Goal: Task Accomplishment & Management: Manage account settings

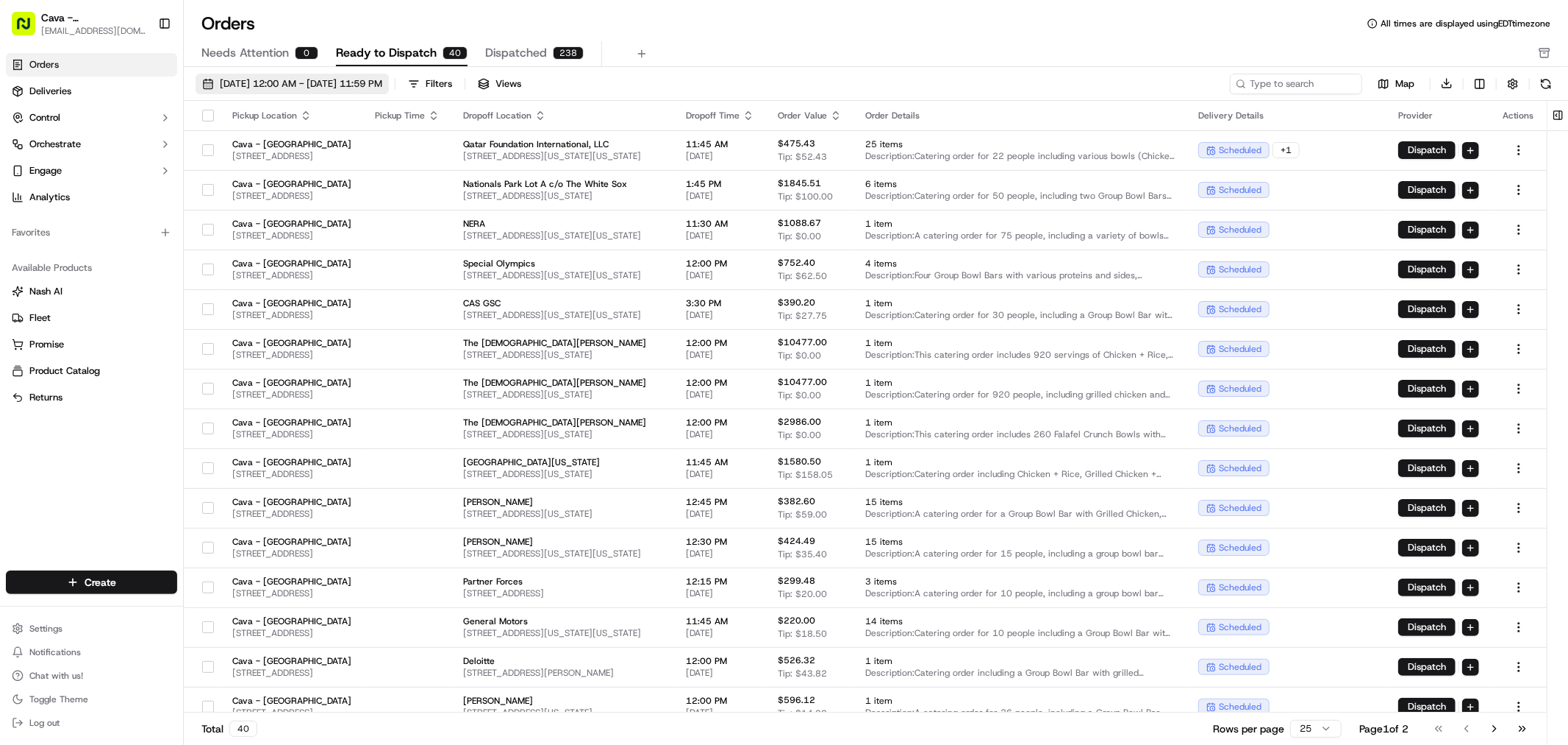
click at [348, 75] on button "[DATE] 12:00 AM - [DATE] 11:59 PM" at bounding box center [292, 83] width 194 height 20
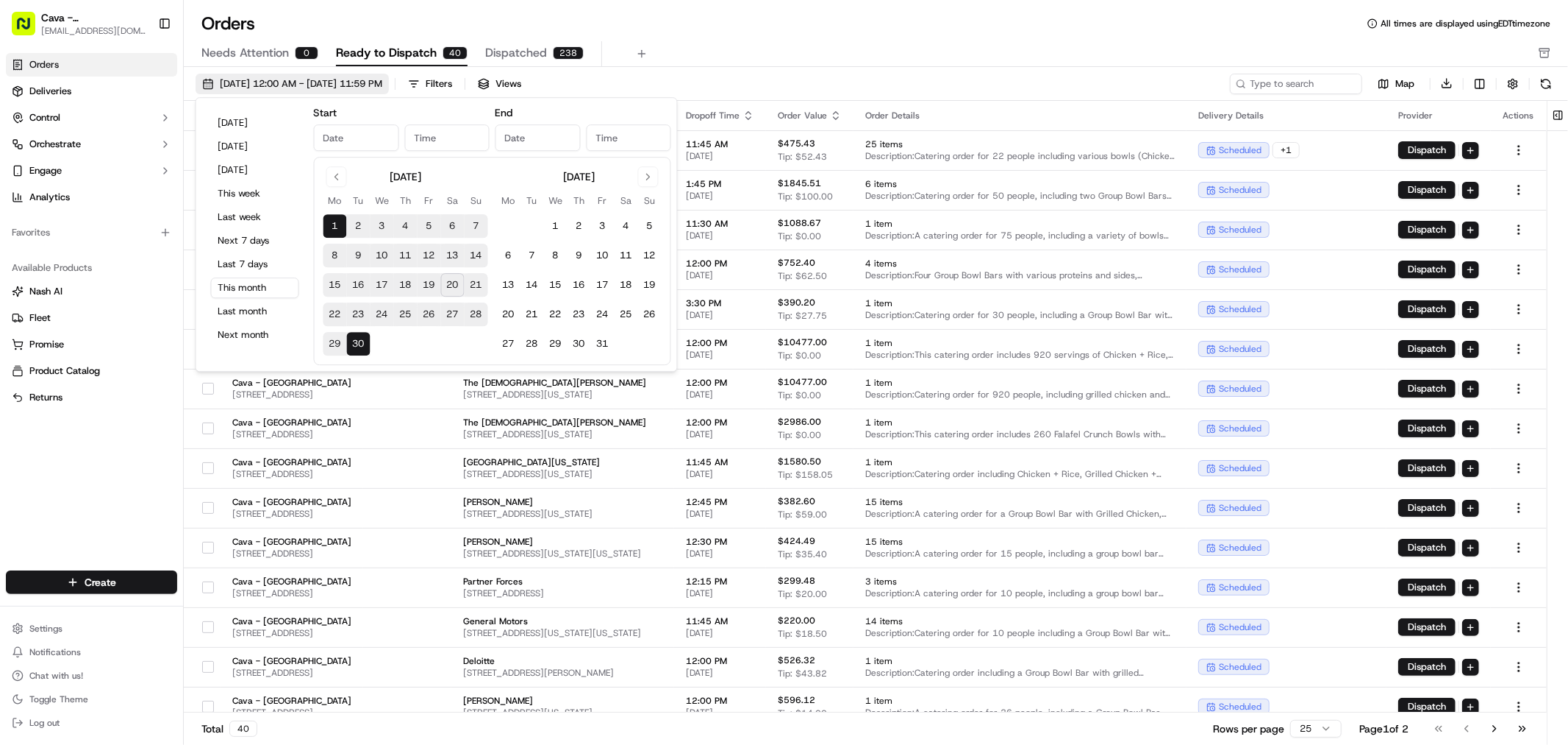
type input "[DATE]"
type input "12:00 AM"
type input "[DATE]"
type input "11:59 PM"
click at [365, 70] on div "[DATE] 12:00 AM - [DATE] 11:59 PM Filters Views Map Download Pickup Location Pi…" at bounding box center [876, 411] width 1385 height 688
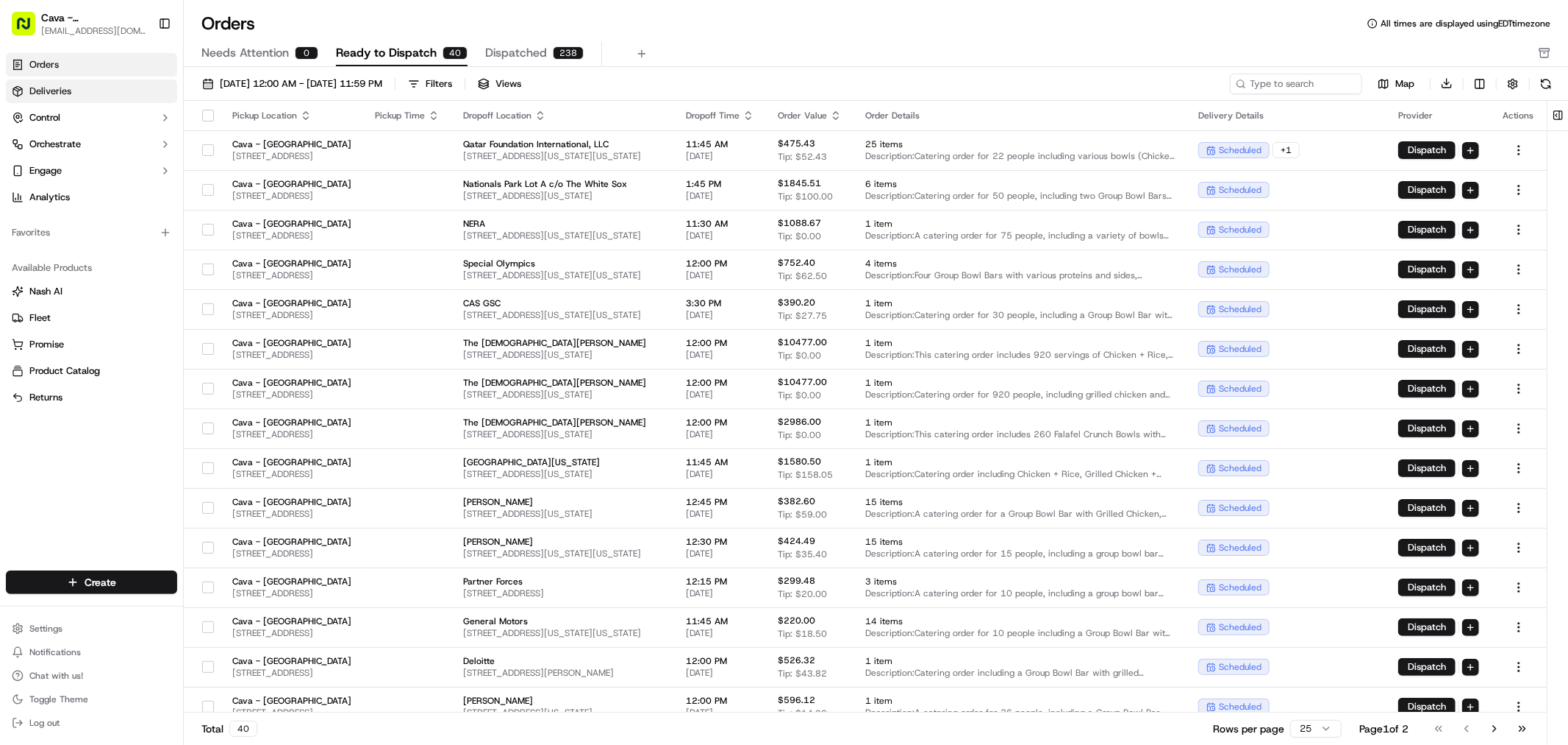
click at [60, 93] on span "Deliveries" at bounding box center [51, 92] width 42 height 13
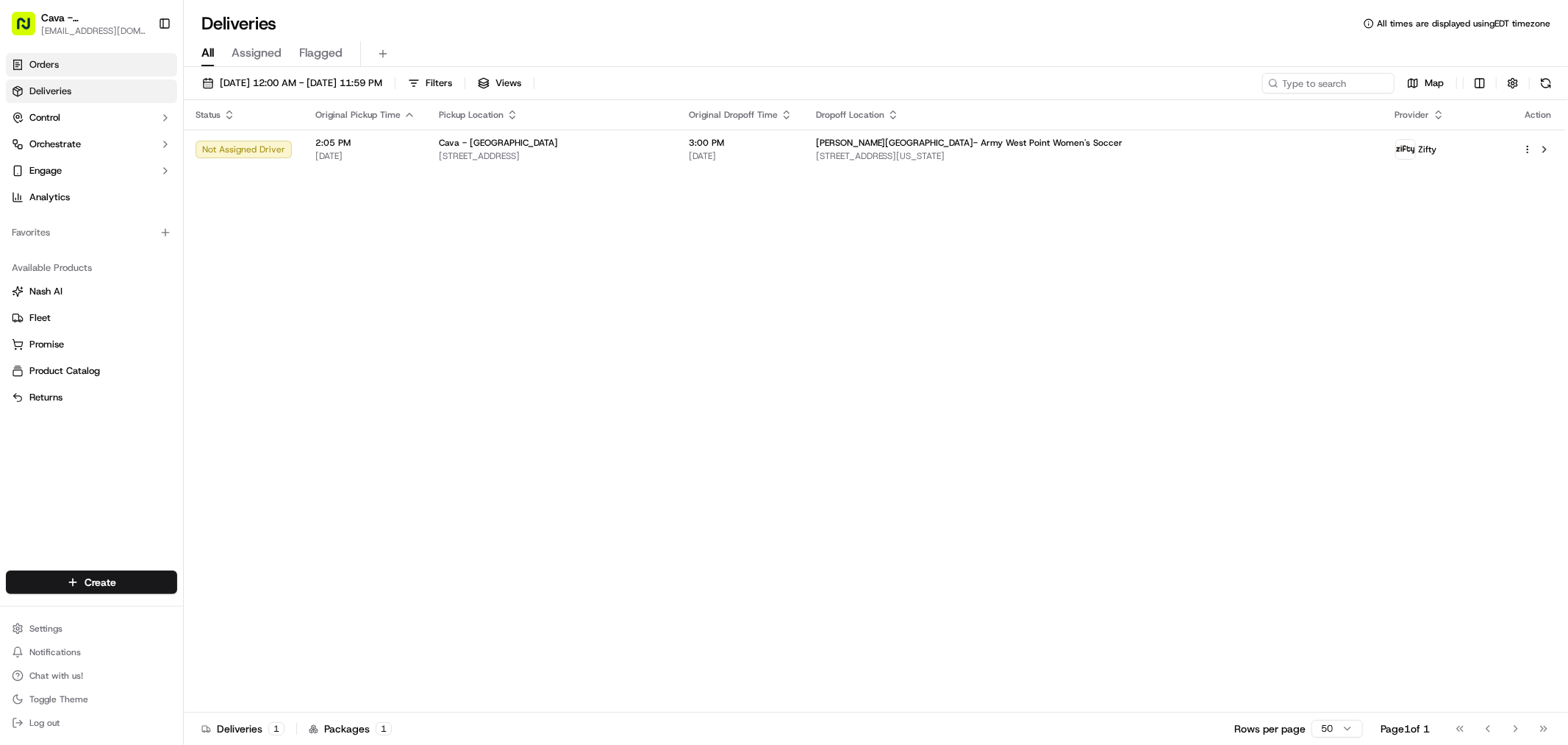
click at [67, 61] on link "Orders" at bounding box center [91, 65] width 171 height 23
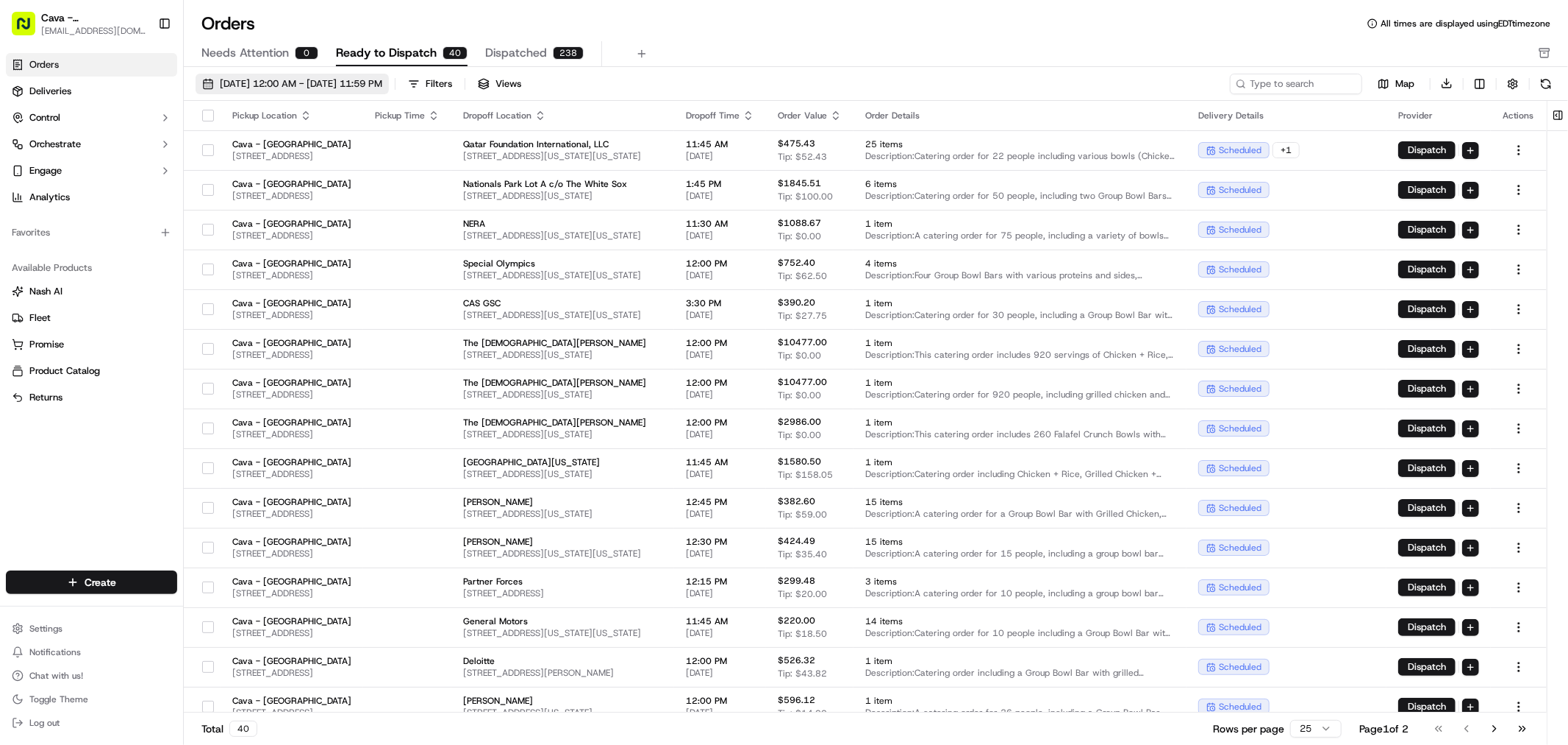
click at [333, 87] on span "[DATE] 12:00 AM - [DATE] 11:59 PM" at bounding box center [301, 84] width 163 height 13
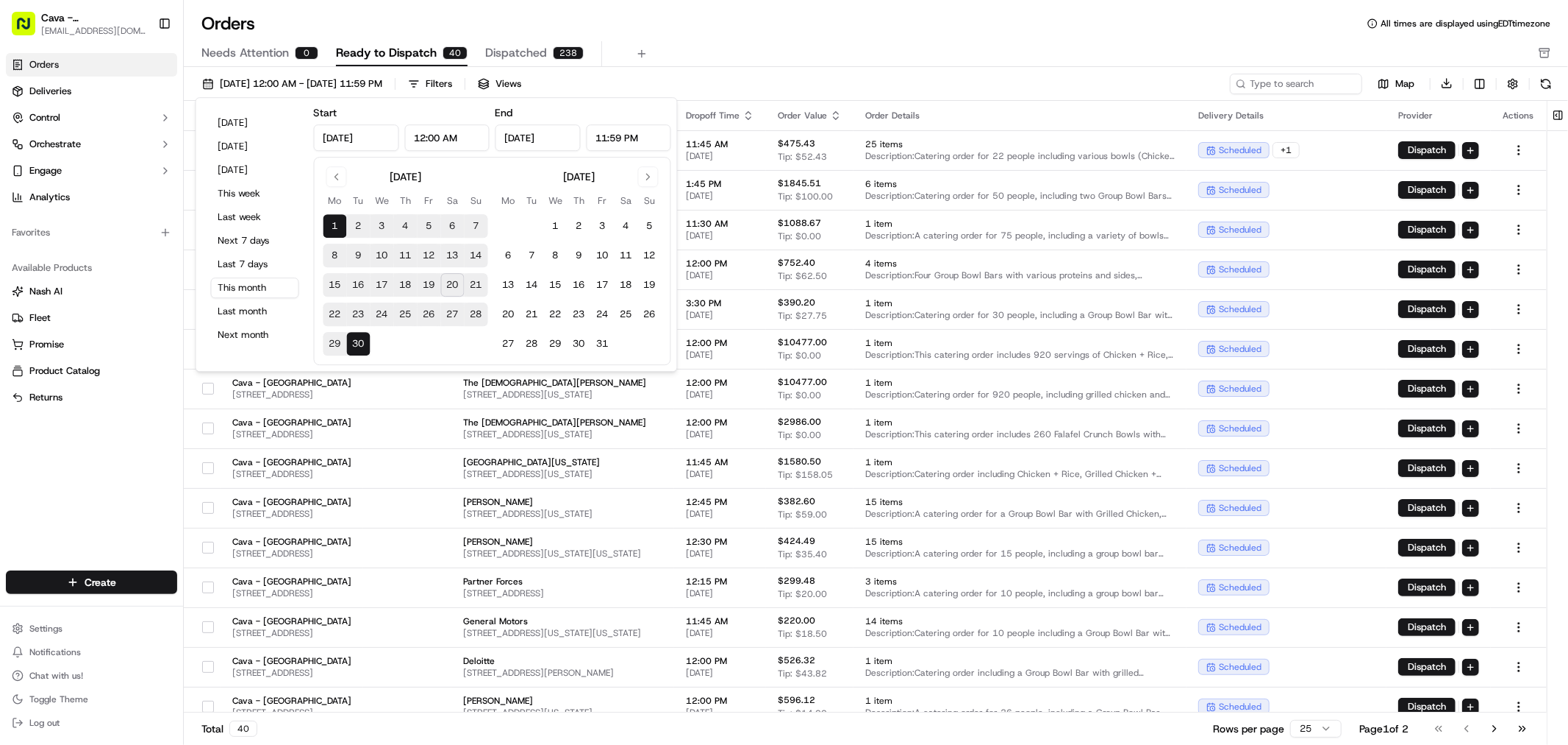
click at [474, 291] on button "21" at bounding box center [476, 284] width 23 height 23
type input "[DATE]"
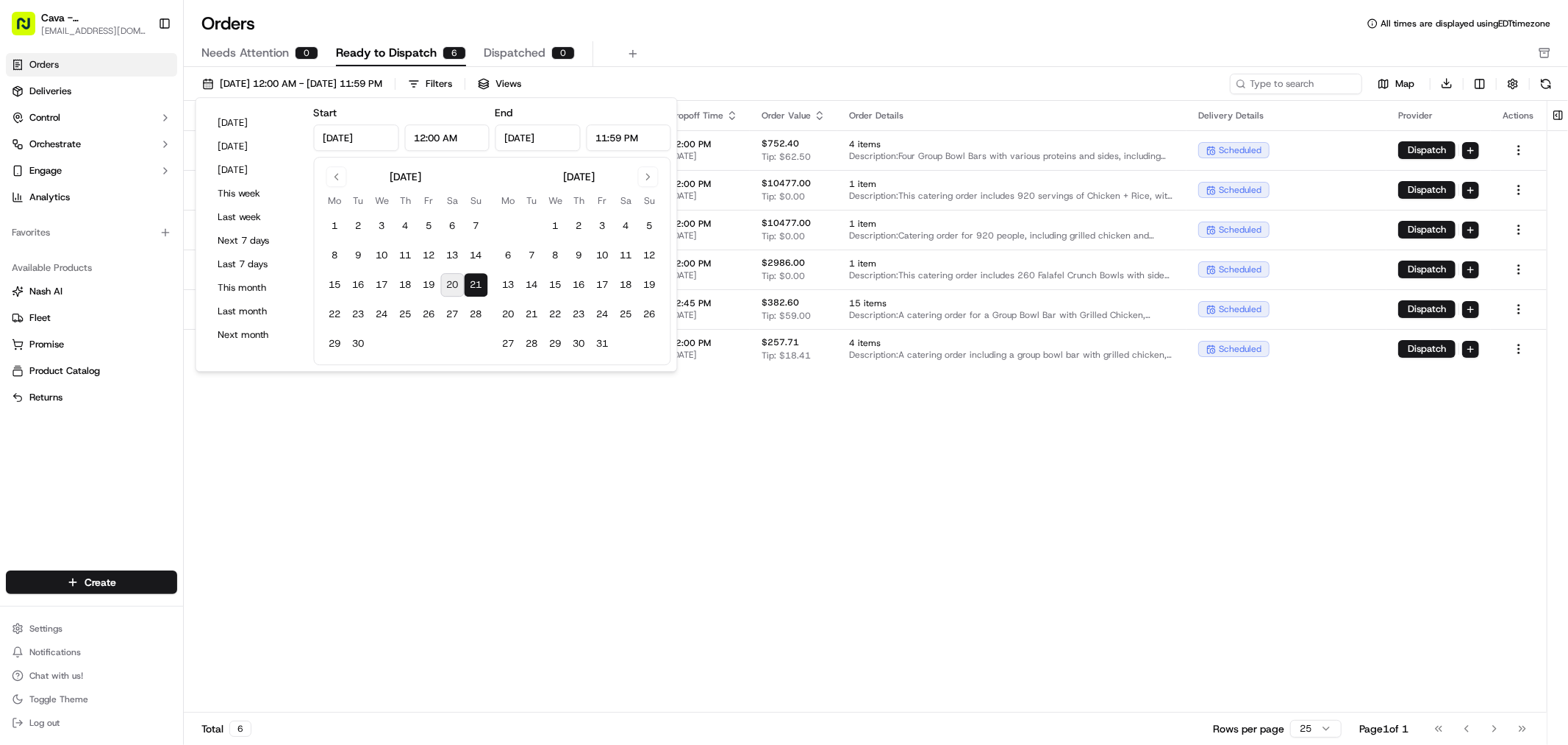
click at [726, 42] on div "Needs Attention 0 Ready to Dispatch 6 Dispatched 0" at bounding box center [866, 54] width 1329 height 25
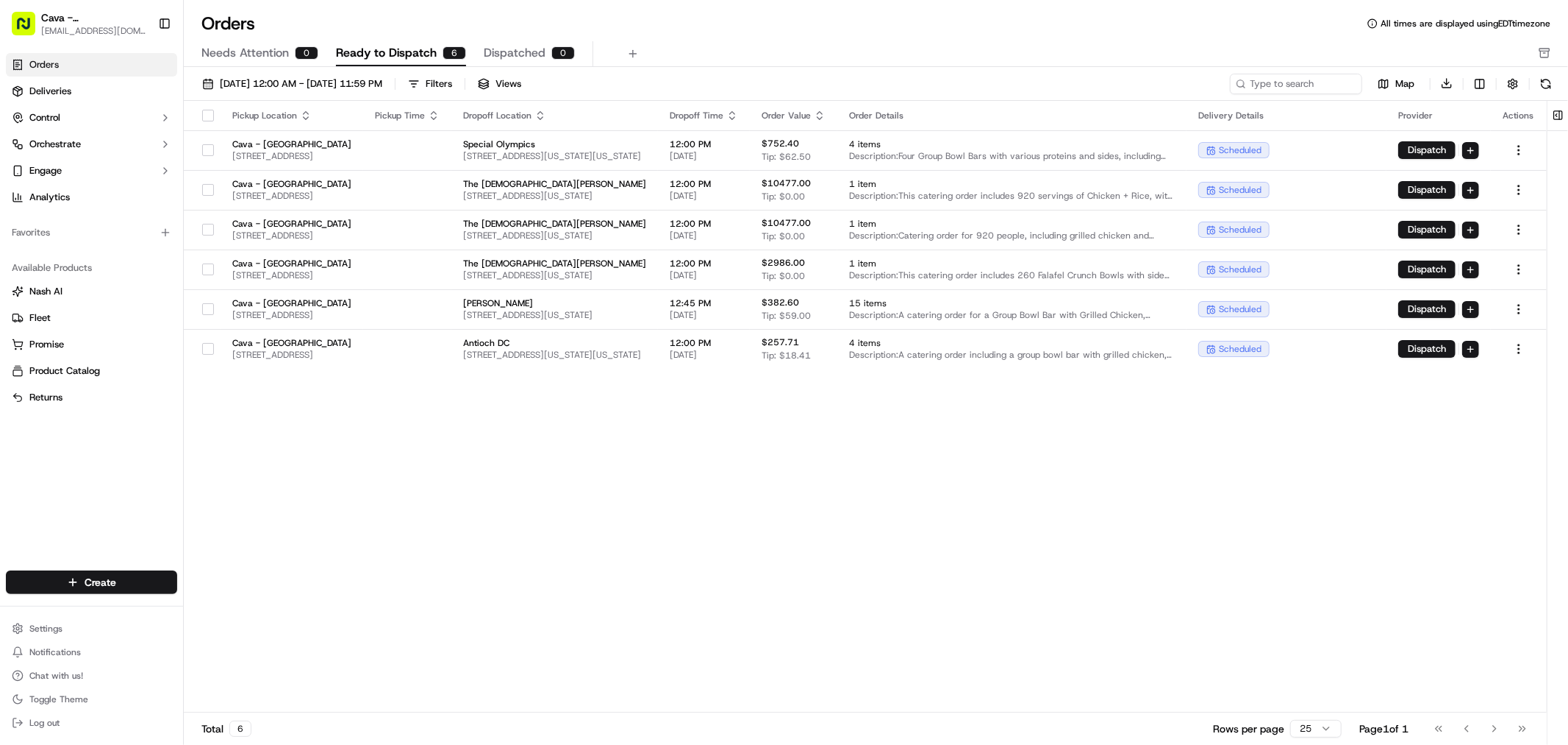
click at [210, 111] on button "button" at bounding box center [208, 116] width 12 height 12
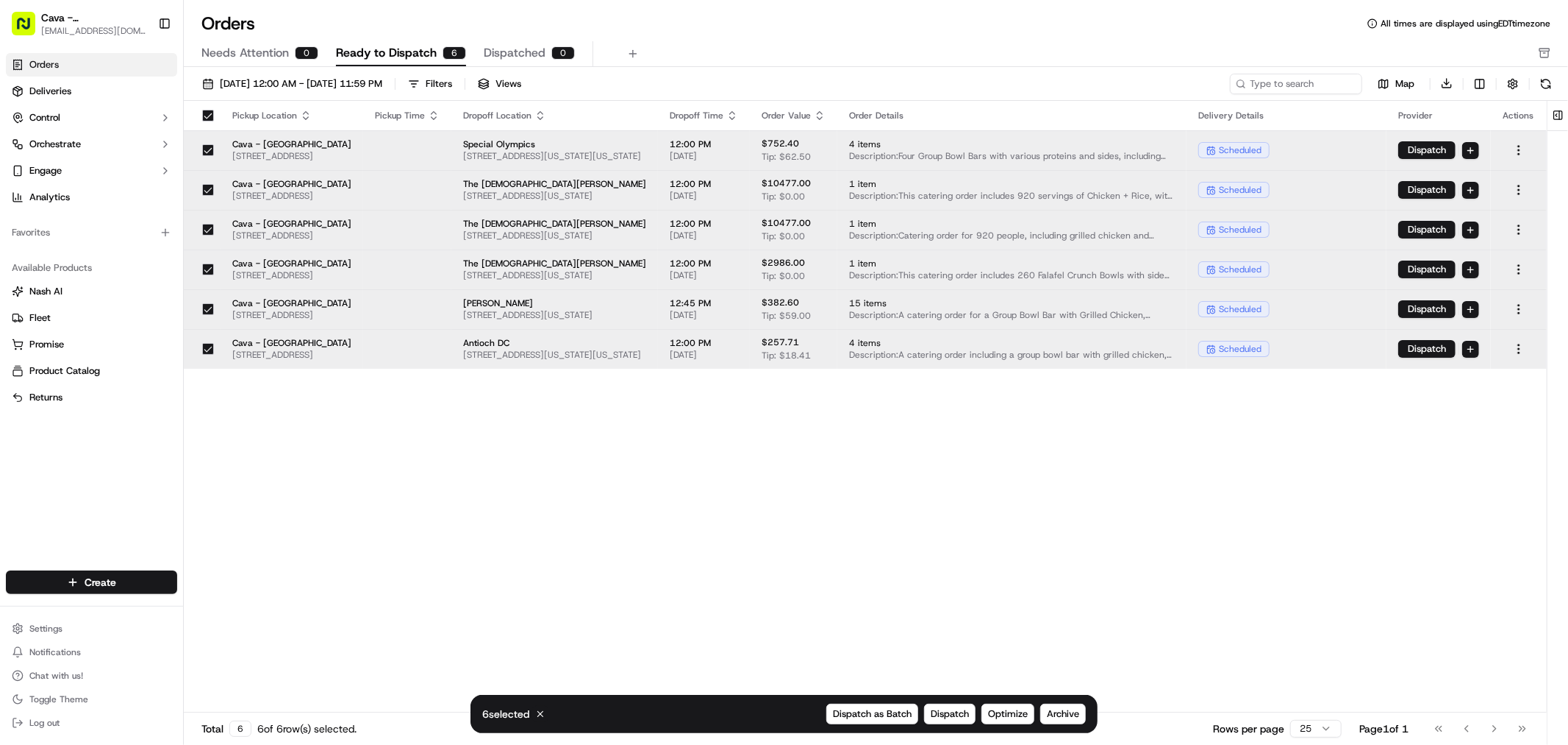
click at [202, 350] on button "button" at bounding box center [208, 349] width 12 height 12
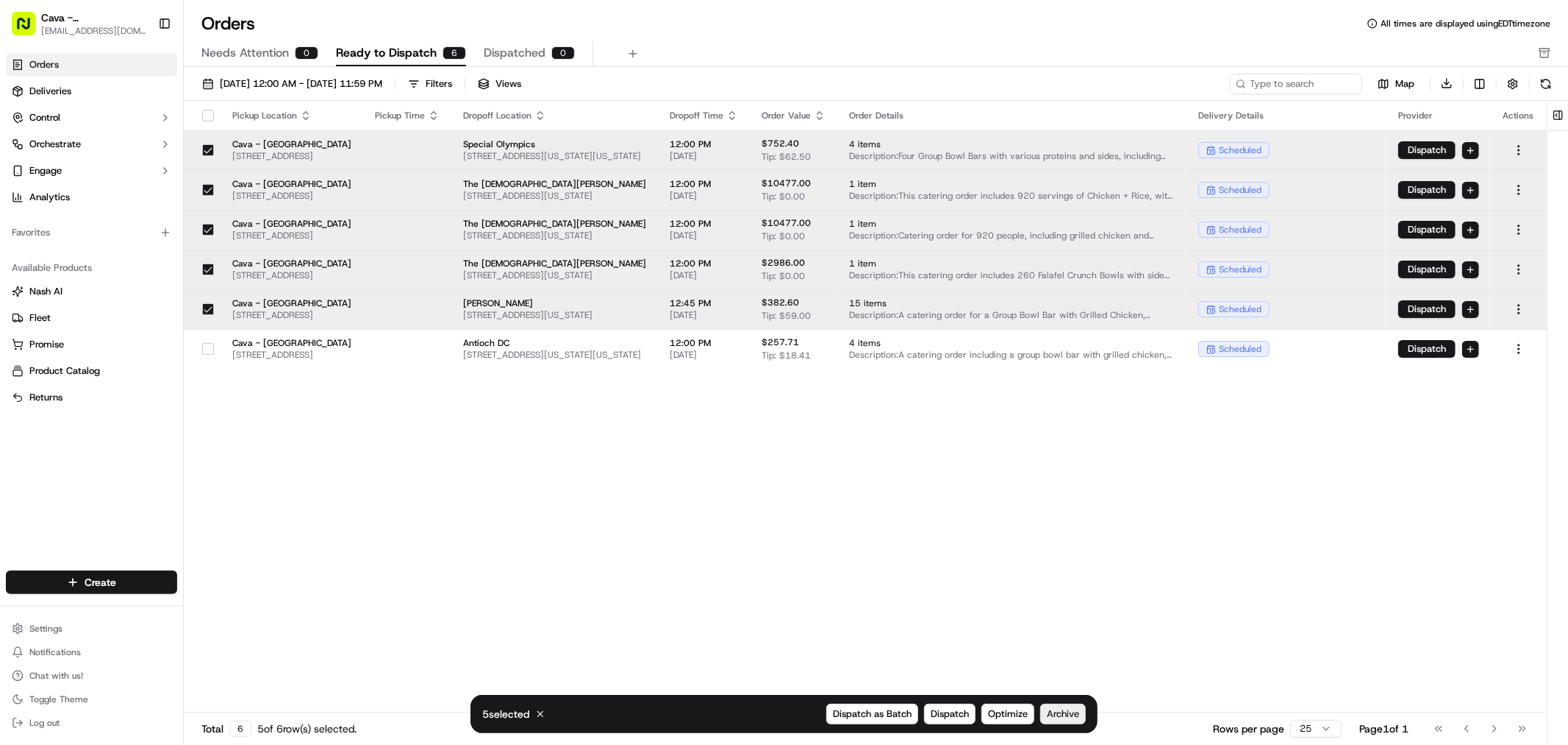
click at [1058, 710] on span "Archive" at bounding box center [1063, 714] width 33 height 13
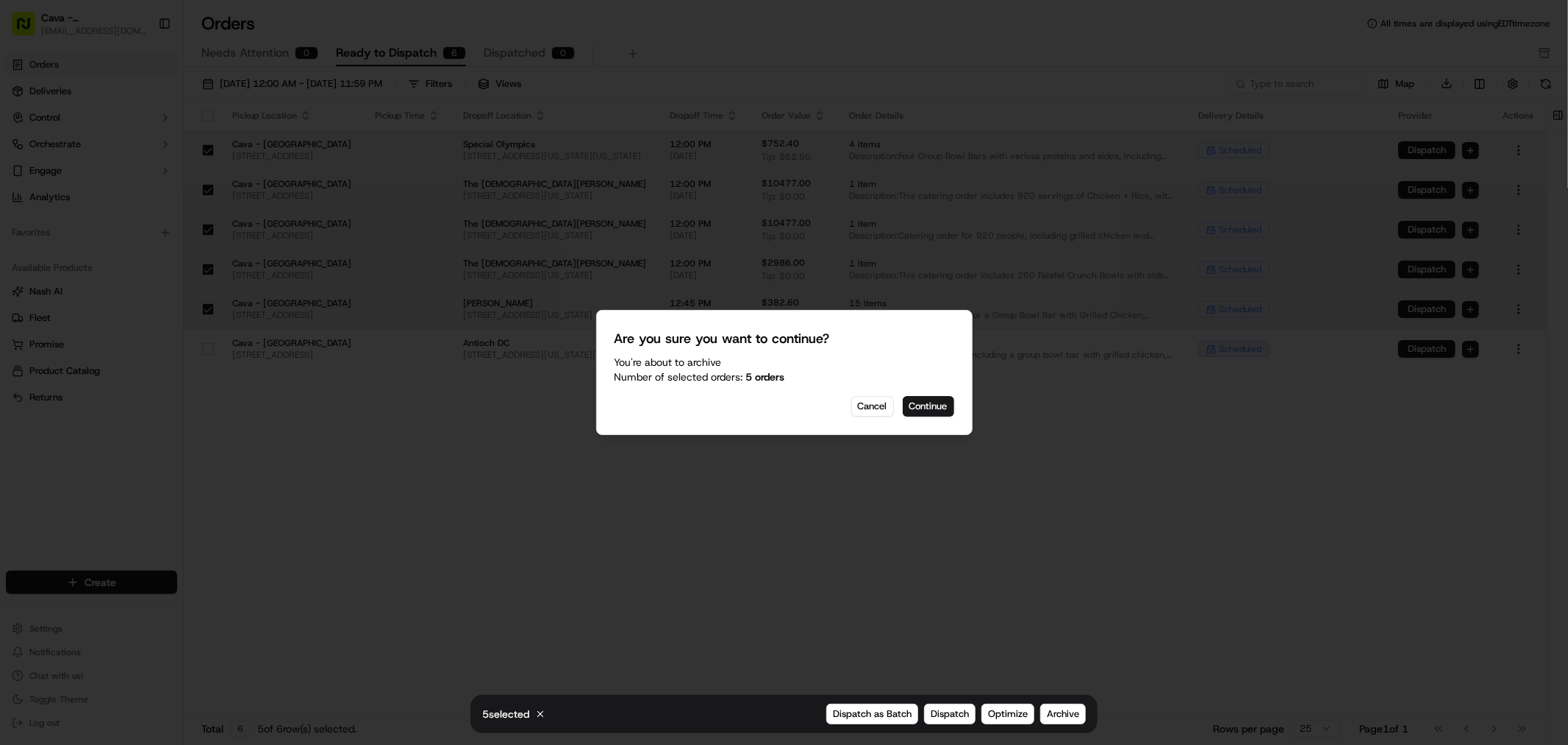
click at [909, 427] on div "Are you sure you want to continue? You're about to Archive Number of selected o…" at bounding box center [784, 372] width 377 height 125
click at [912, 406] on button "Continue" at bounding box center [928, 406] width 51 height 20
